Goal: Navigation & Orientation: Find specific page/section

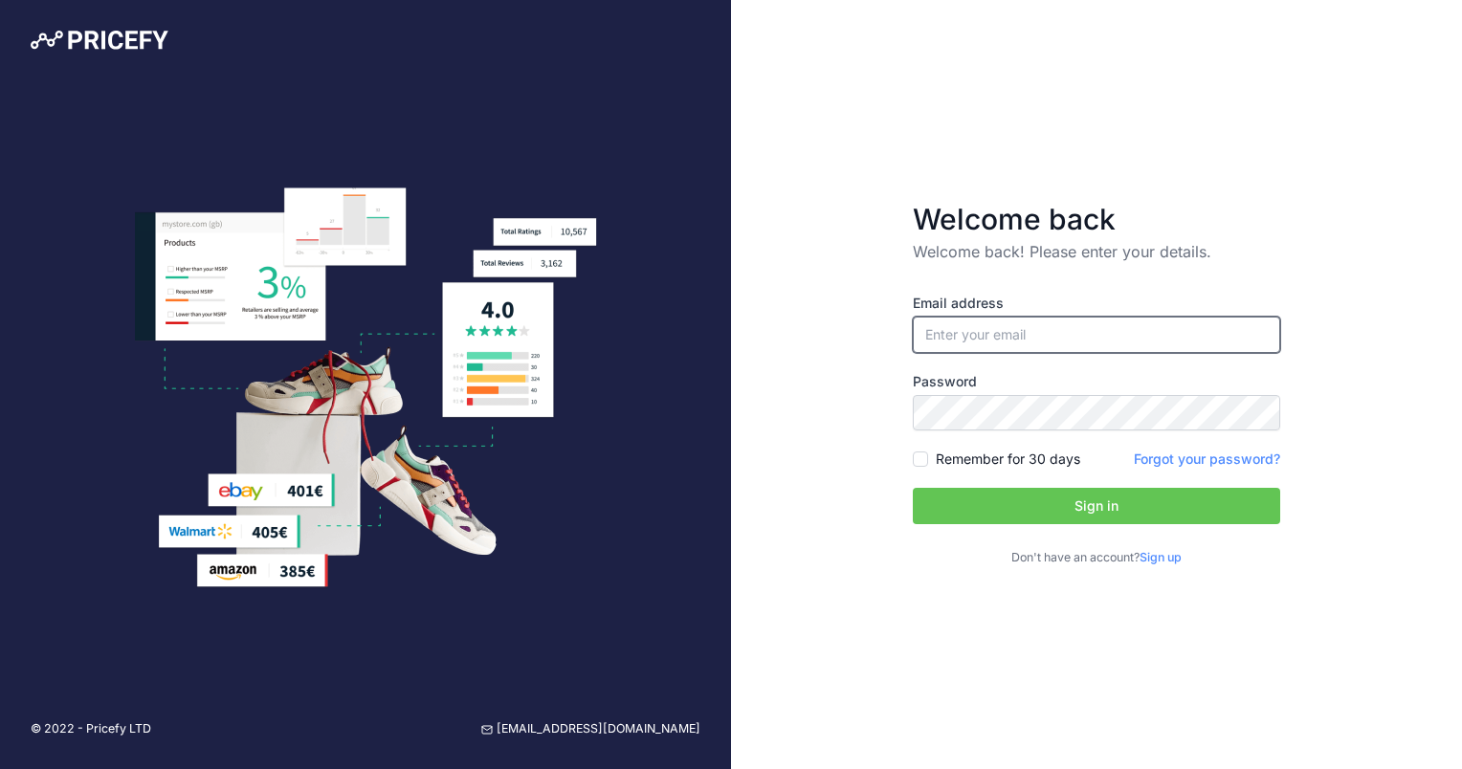
type input "[EMAIL_ADDRESS][DOMAIN_NAME]"
click at [943, 347] on input "[EMAIL_ADDRESS][DOMAIN_NAME]" at bounding box center [1096, 335] width 367 height 36
click at [952, 501] on button "Sign in" at bounding box center [1096, 506] width 367 height 36
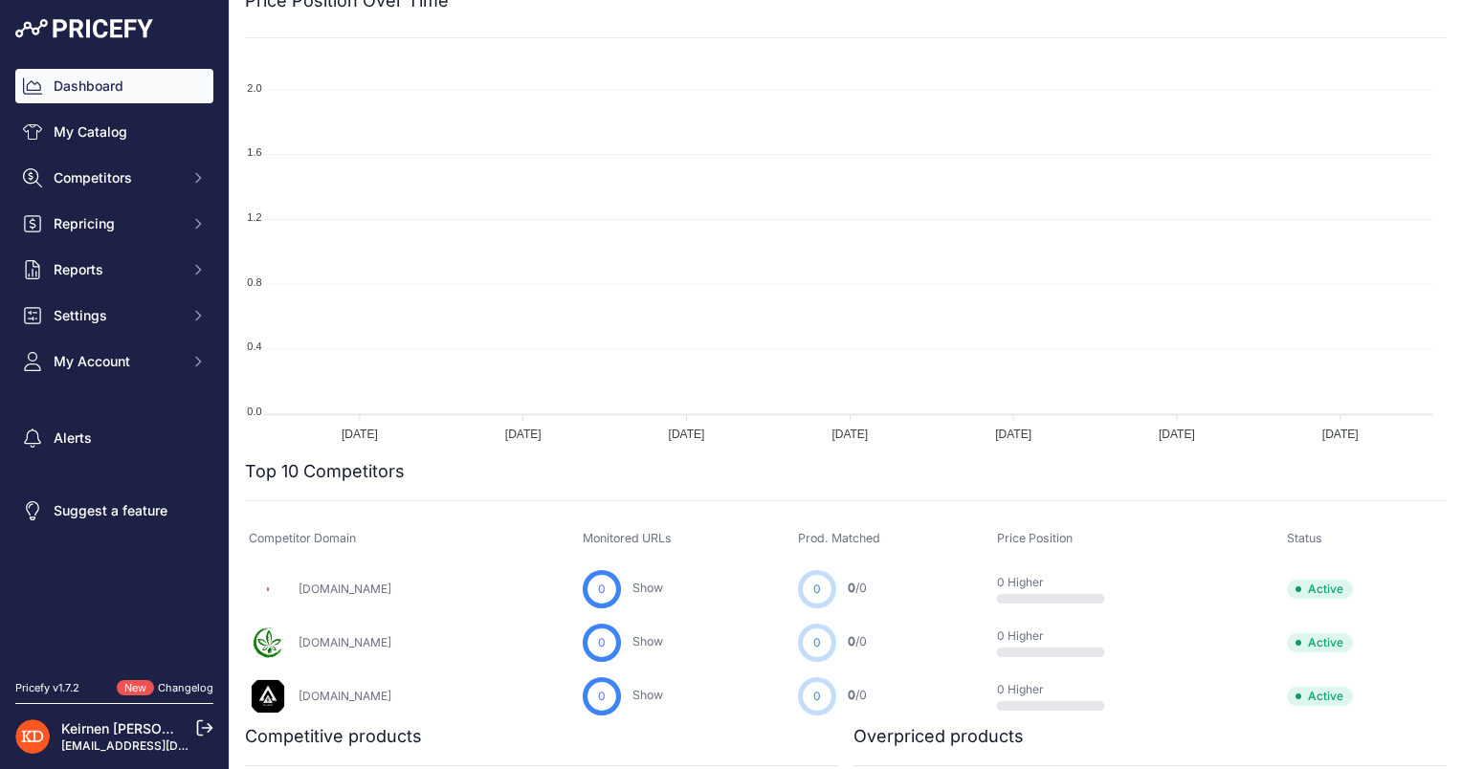
scroll to position [191, 0]
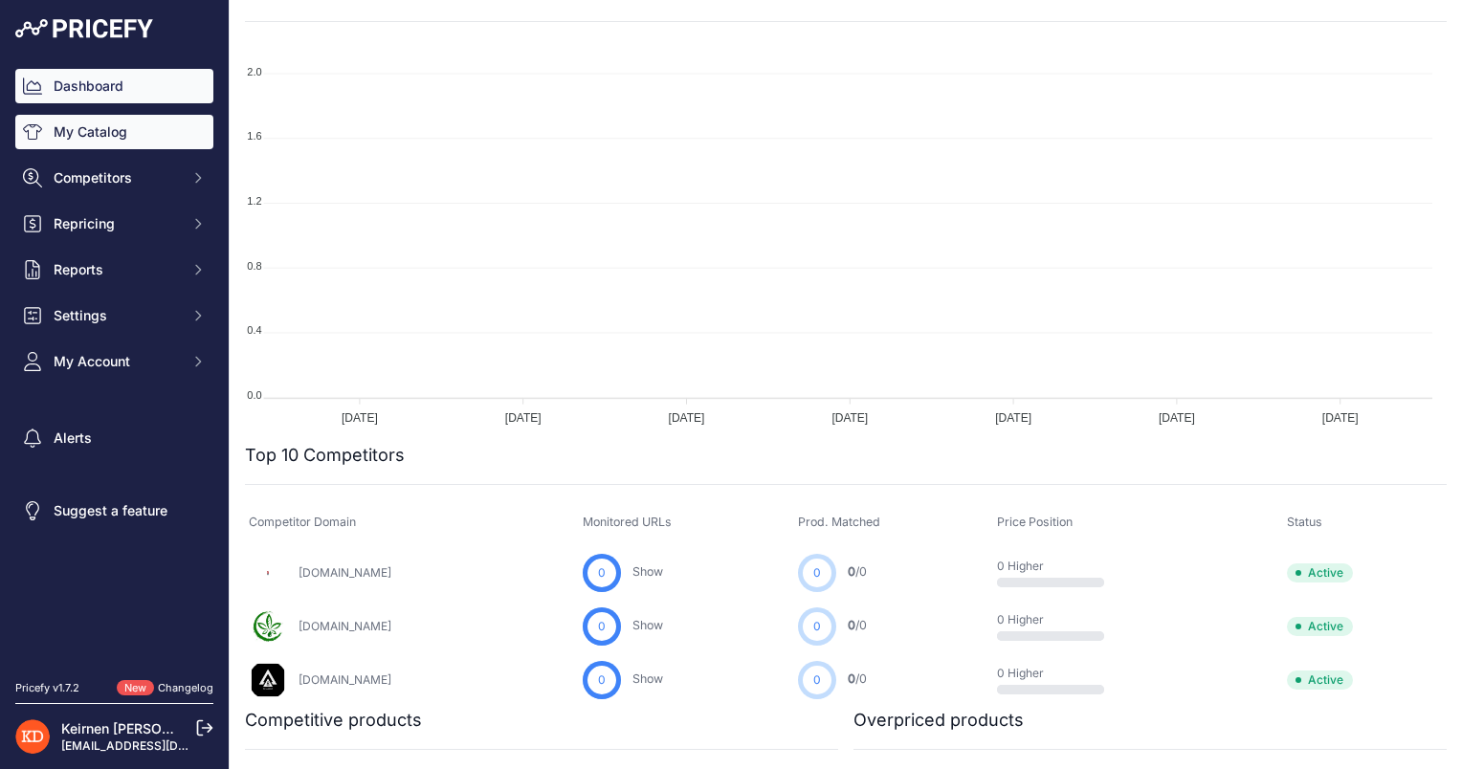
click at [143, 121] on link "My Catalog" at bounding box center [114, 132] width 198 height 34
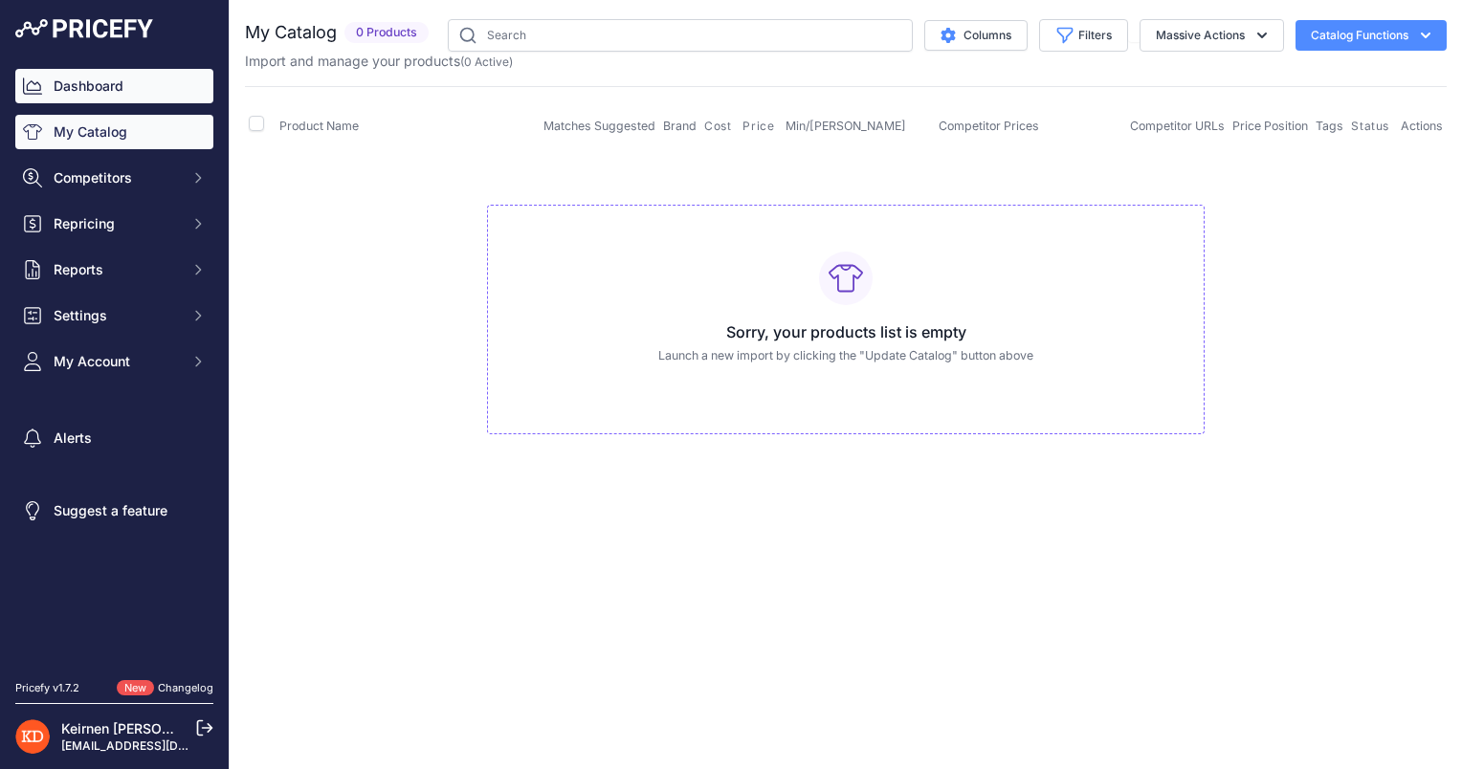
click at [112, 89] on link "Dashboard" at bounding box center [114, 86] width 198 height 34
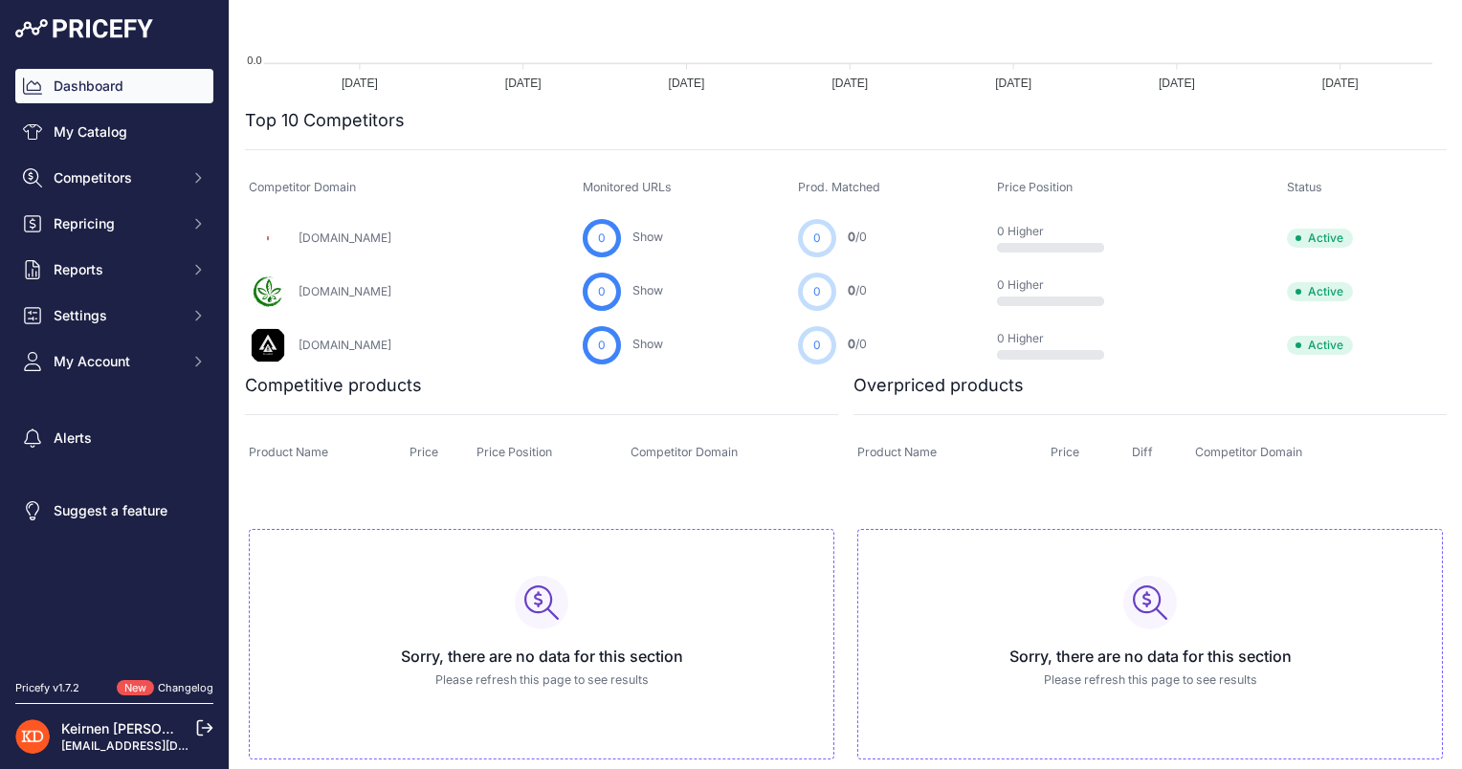
scroll to position [553, 0]
